Goal: Download file/media

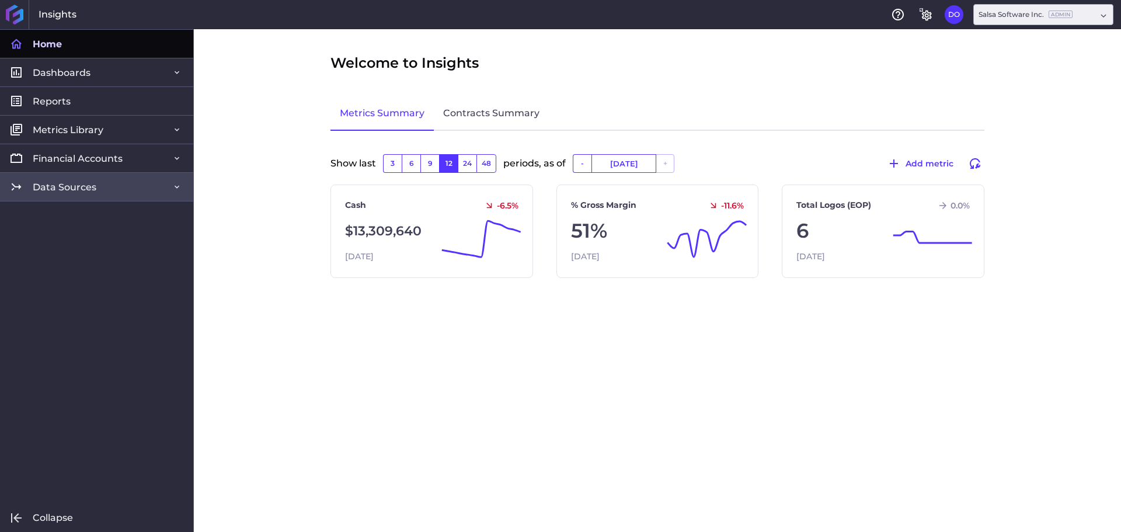
click at [93, 182] on span "Data Sources" at bounding box center [65, 187] width 64 height 12
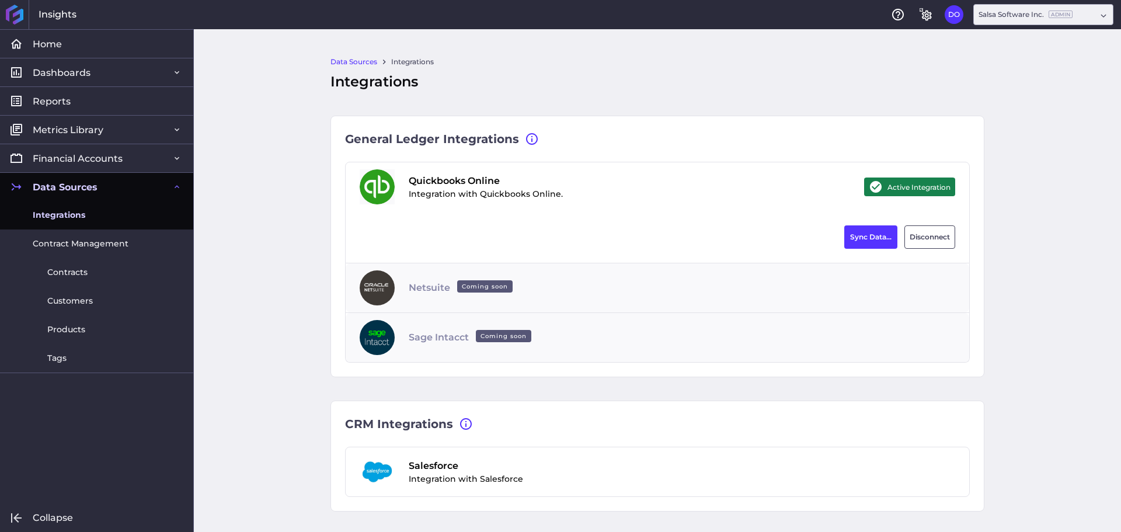
click at [88, 213] on link "Integrations" at bounding box center [96, 215] width 193 height 29
click at [869, 238] on button "Sync Data..." at bounding box center [870, 236] width 53 height 23
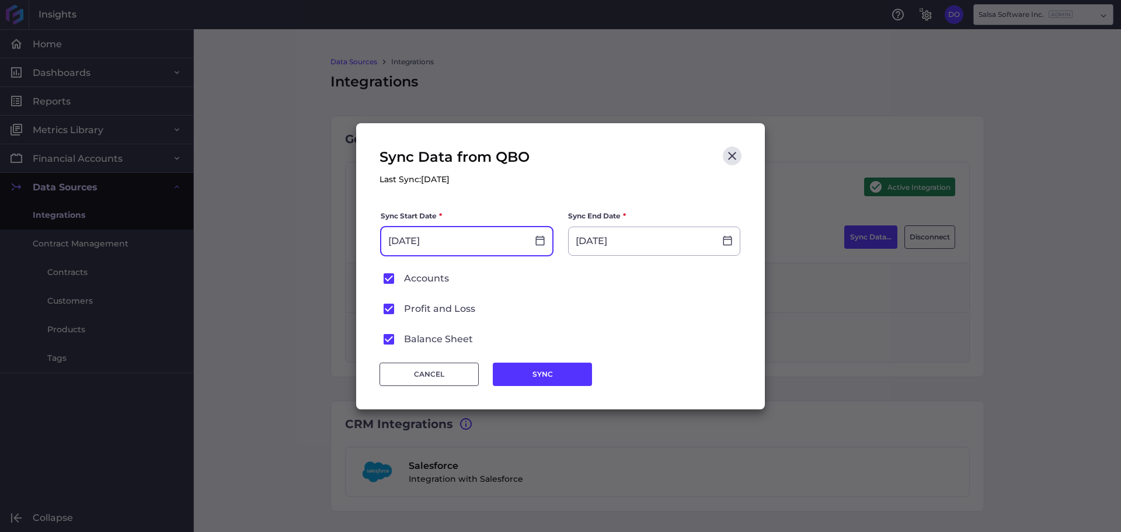
click at [541, 234] on div "[DATE]" at bounding box center [466, 241] width 171 height 28
click at [543, 238] on icon at bounding box center [540, 240] width 11 height 11
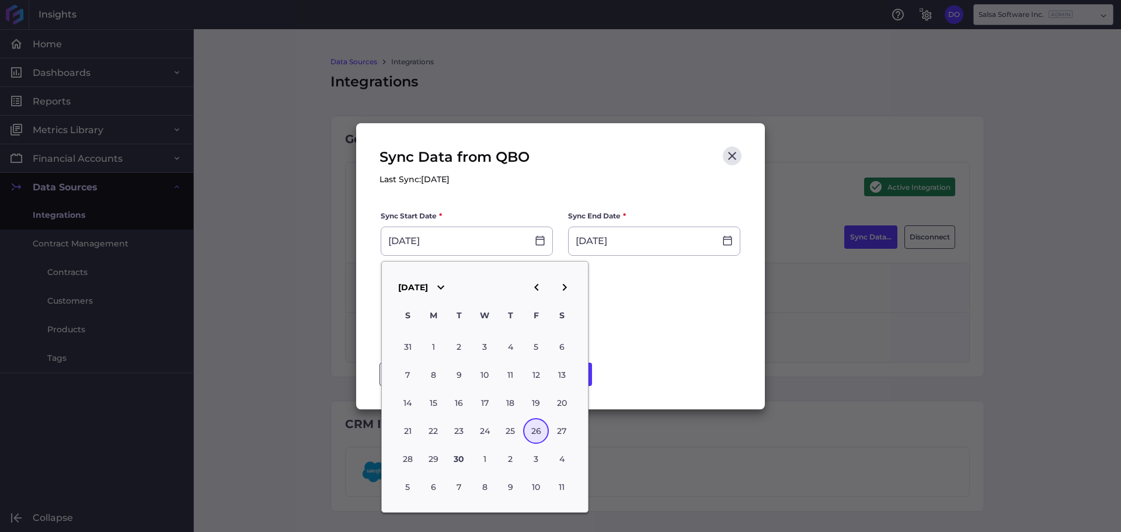
click at [536, 290] on icon "button" at bounding box center [537, 287] width 14 height 14
click at [535, 291] on icon "button" at bounding box center [537, 287] width 14 height 14
click at [517, 459] on div "31" at bounding box center [510, 459] width 26 height 26
type input "[DATE]"
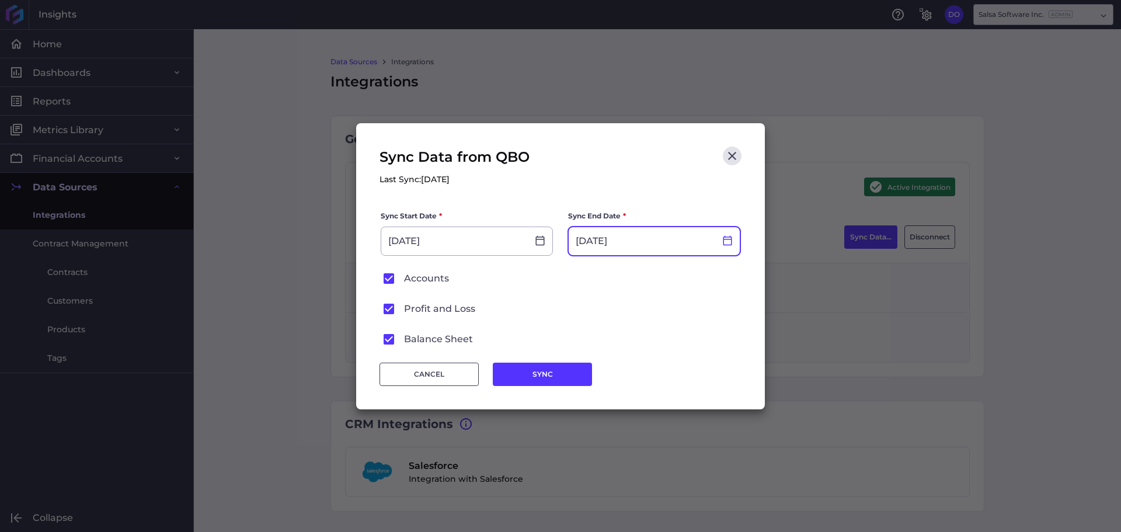
click at [729, 240] on icon at bounding box center [727, 240] width 11 height 11
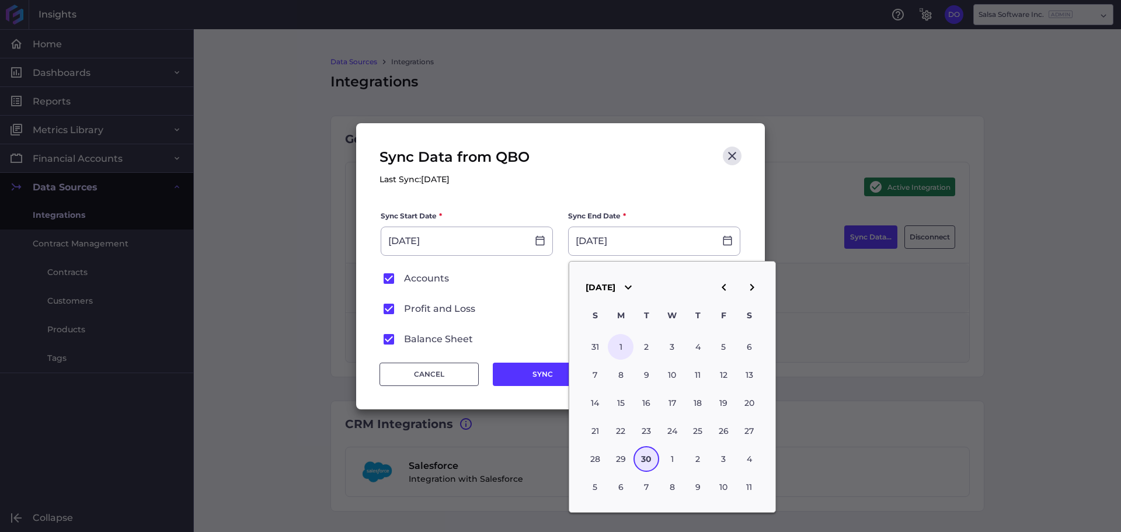
click at [624, 351] on div "1" at bounding box center [621, 347] width 26 height 26
type input "[DATE]"
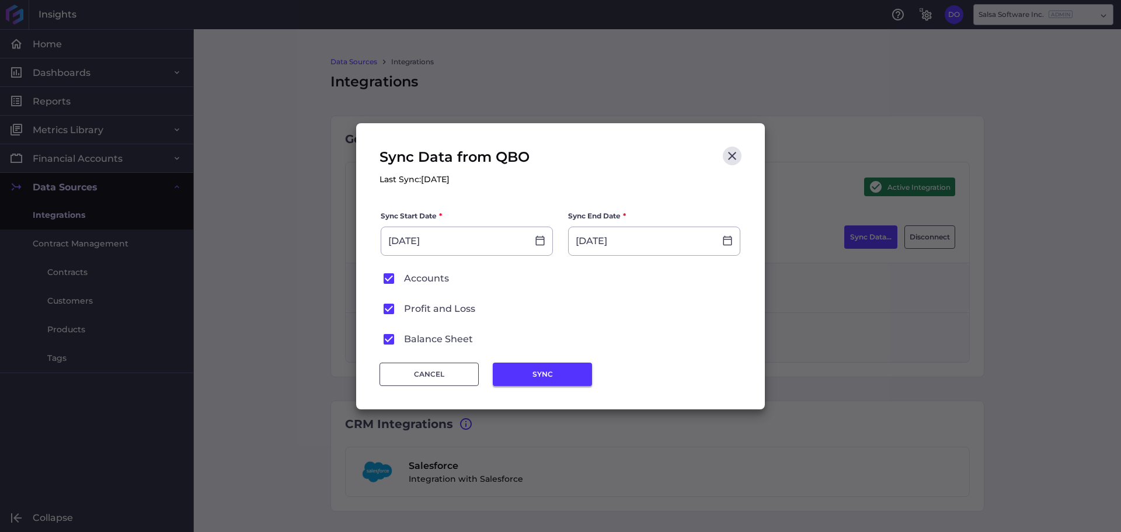
click at [545, 371] on button "SYNC" at bounding box center [542, 374] width 99 height 23
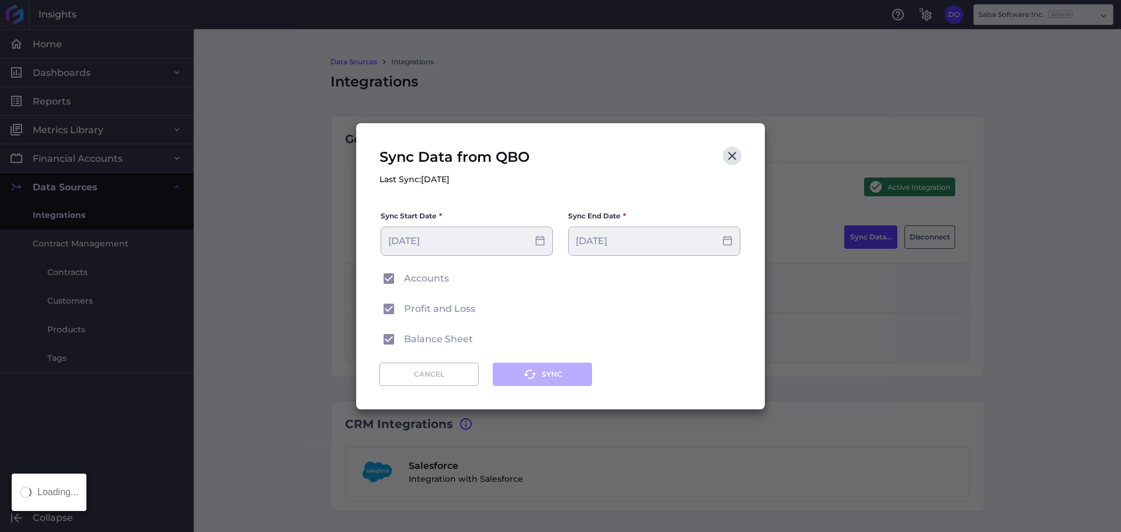
type input "[DATE]"
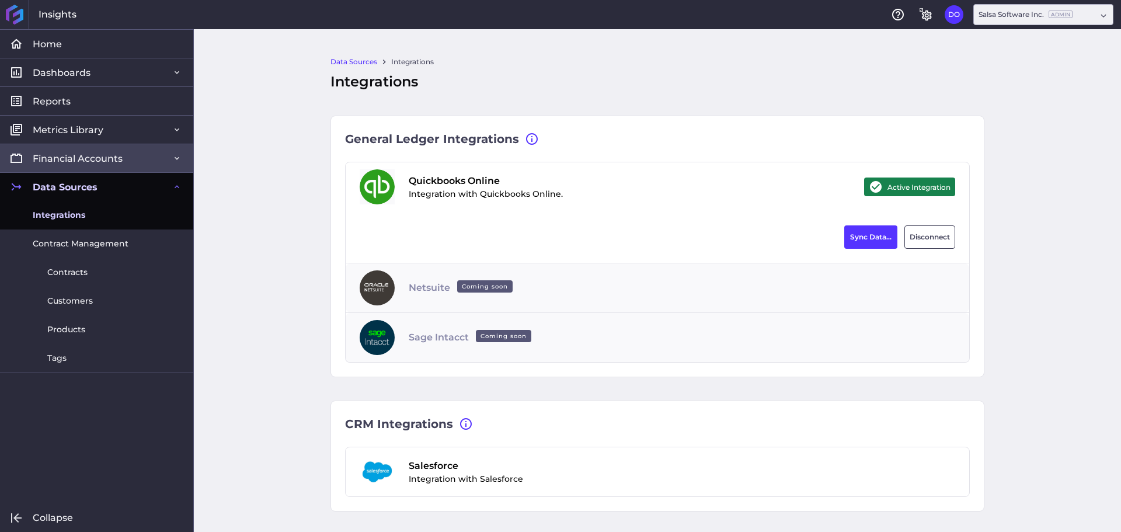
click at [121, 158] on span "Financial Accounts" at bounding box center [78, 158] width 90 height 12
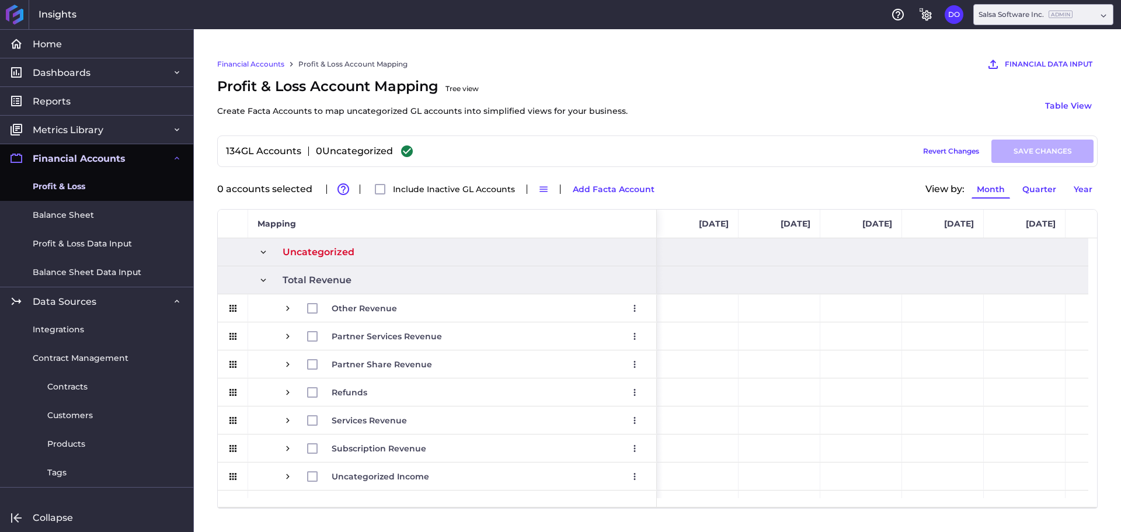
click at [55, 186] on span "Profit & Loss" at bounding box center [59, 186] width 53 height 12
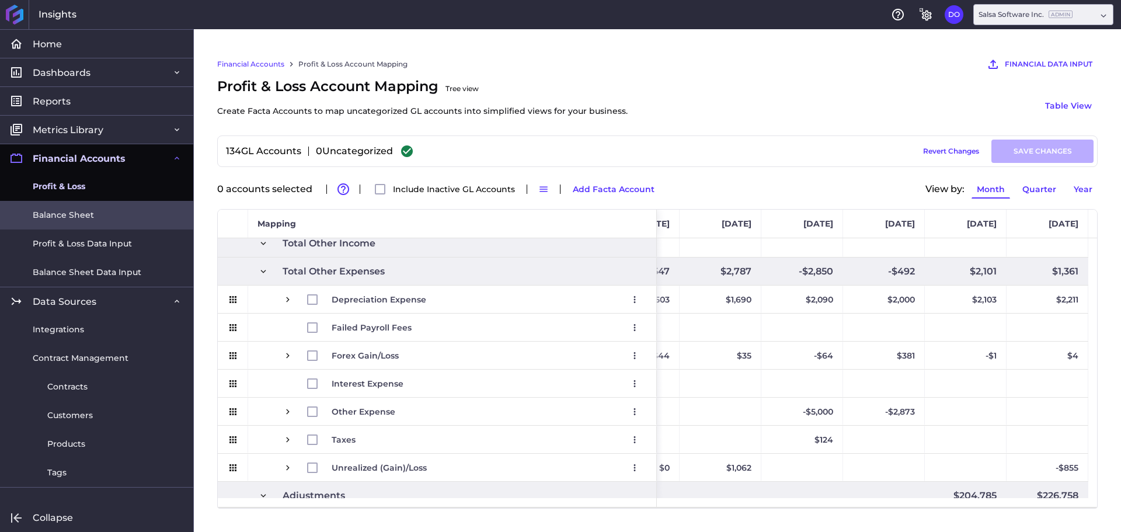
click at [84, 213] on span "Balance Sheet" at bounding box center [63, 215] width 61 height 12
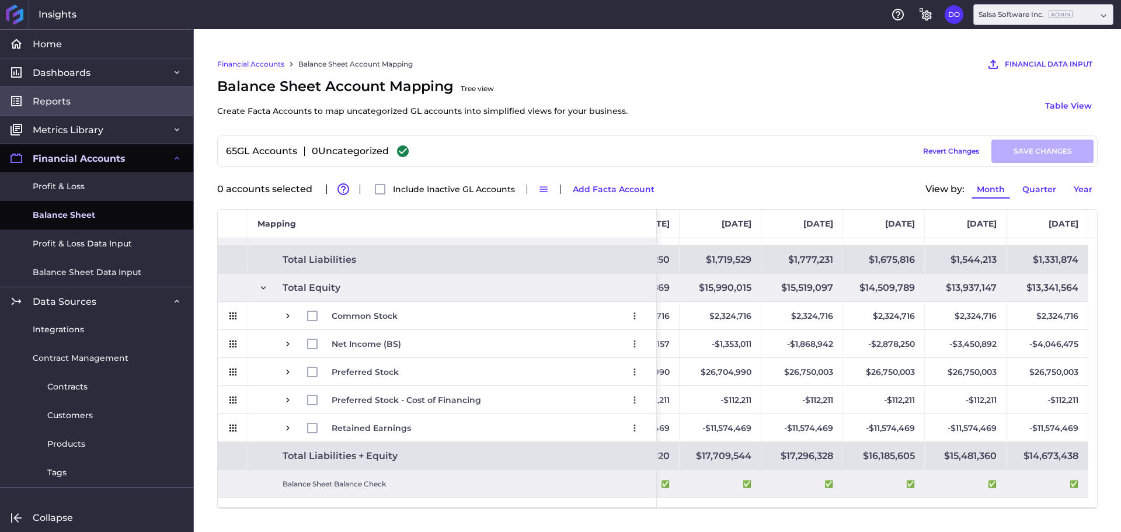
click at [89, 109] on link "Reports" at bounding box center [96, 100] width 193 height 29
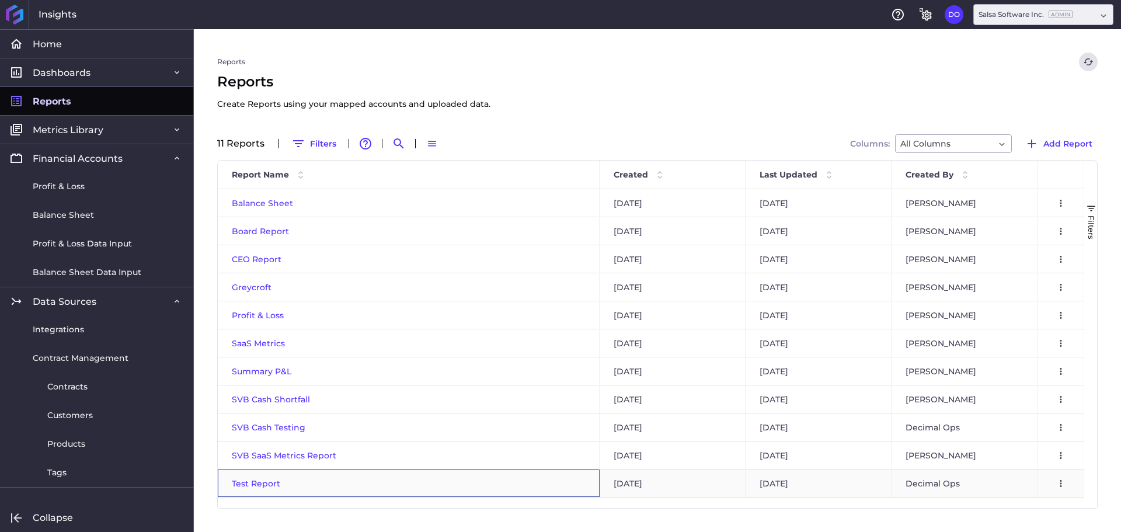
click at [256, 485] on span "Test Report" at bounding box center [256, 483] width 48 height 11
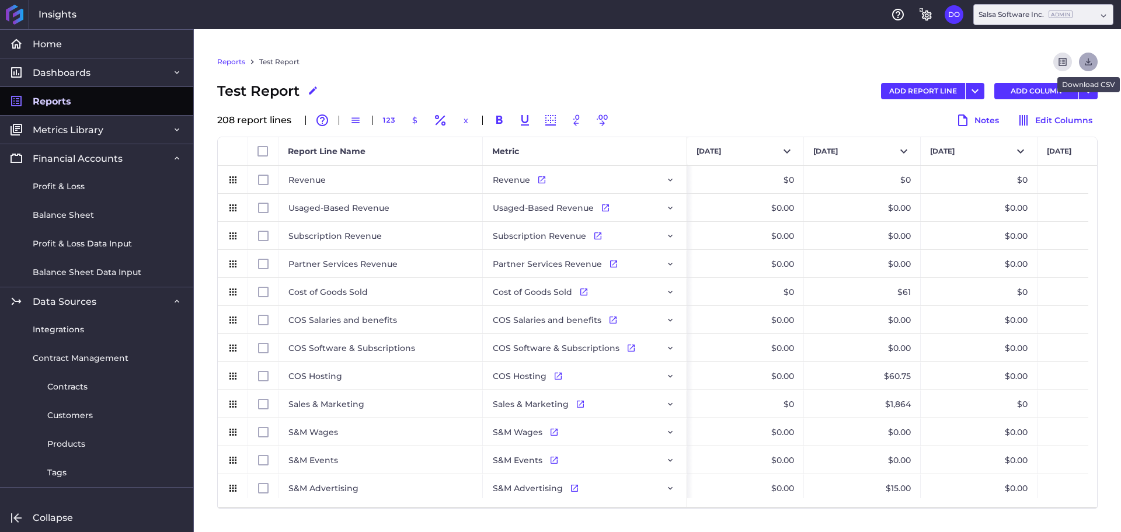
click at [1084, 65] on icon "Download" at bounding box center [1088, 62] width 11 height 11
